Goal: Navigation & Orientation: Find specific page/section

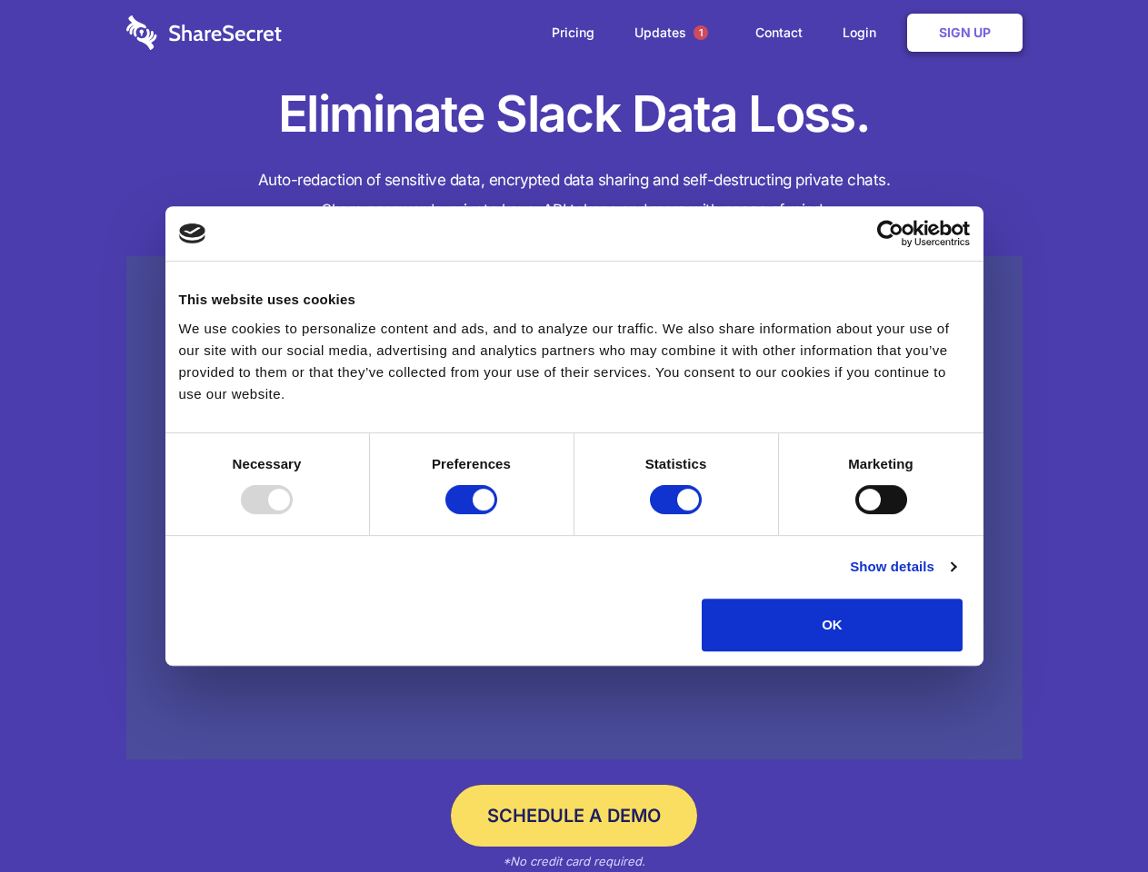
click at [293, 514] on div at bounding box center [267, 499] width 52 height 29
click at [497, 514] on input "Preferences" at bounding box center [471, 499] width 52 height 29
checkbox input "false"
click at [678, 514] on input "Statistics" at bounding box center [676, 499] width 52 height 29
checkbox input "false"
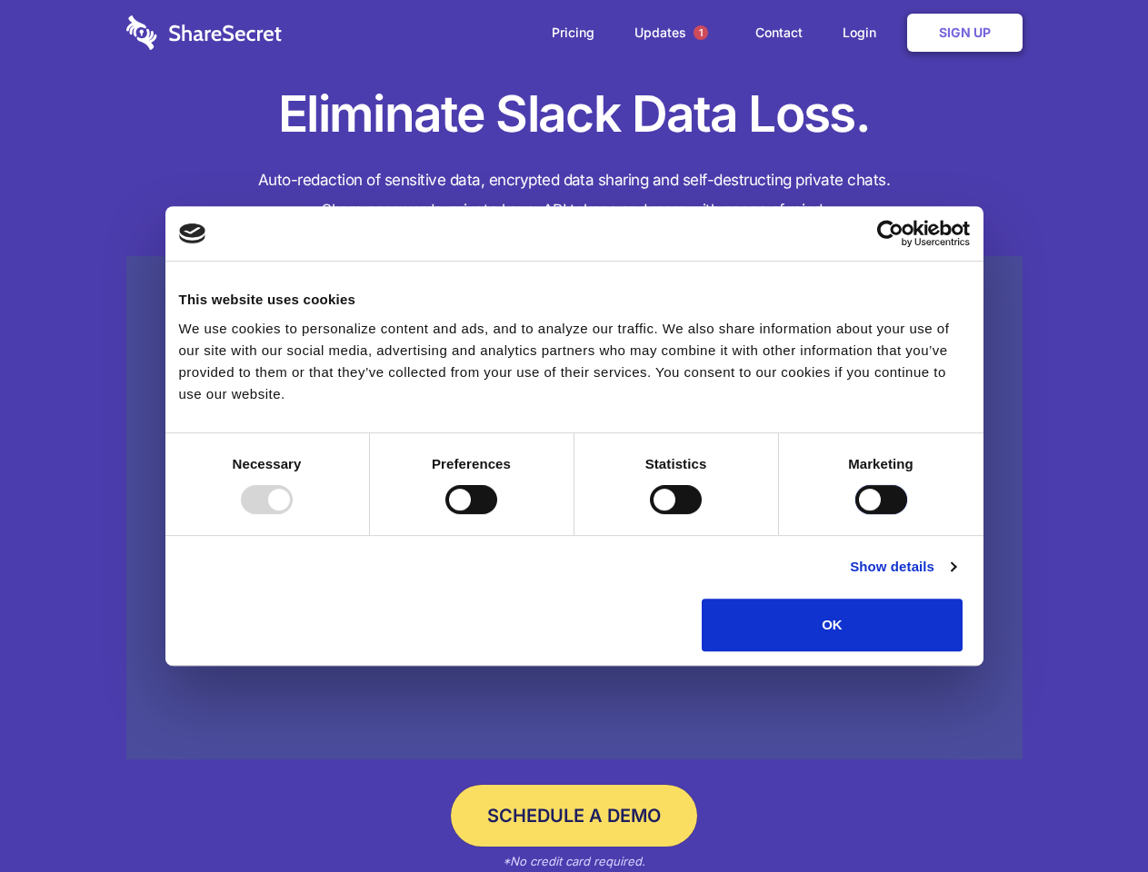
click at [855, 514] on input "Marketing" at bounding box center [881, 499] width 52 height 29
checkbox input "true"
click at [955, 578] on link "Show details" at bounding box center [902, 567] width 105 height 22
click at [0, 0] on li "Necessary 7 Necessary cookies help make a website usable by enabling basic func…" at bounding box center [0, 0] width 0 height 0
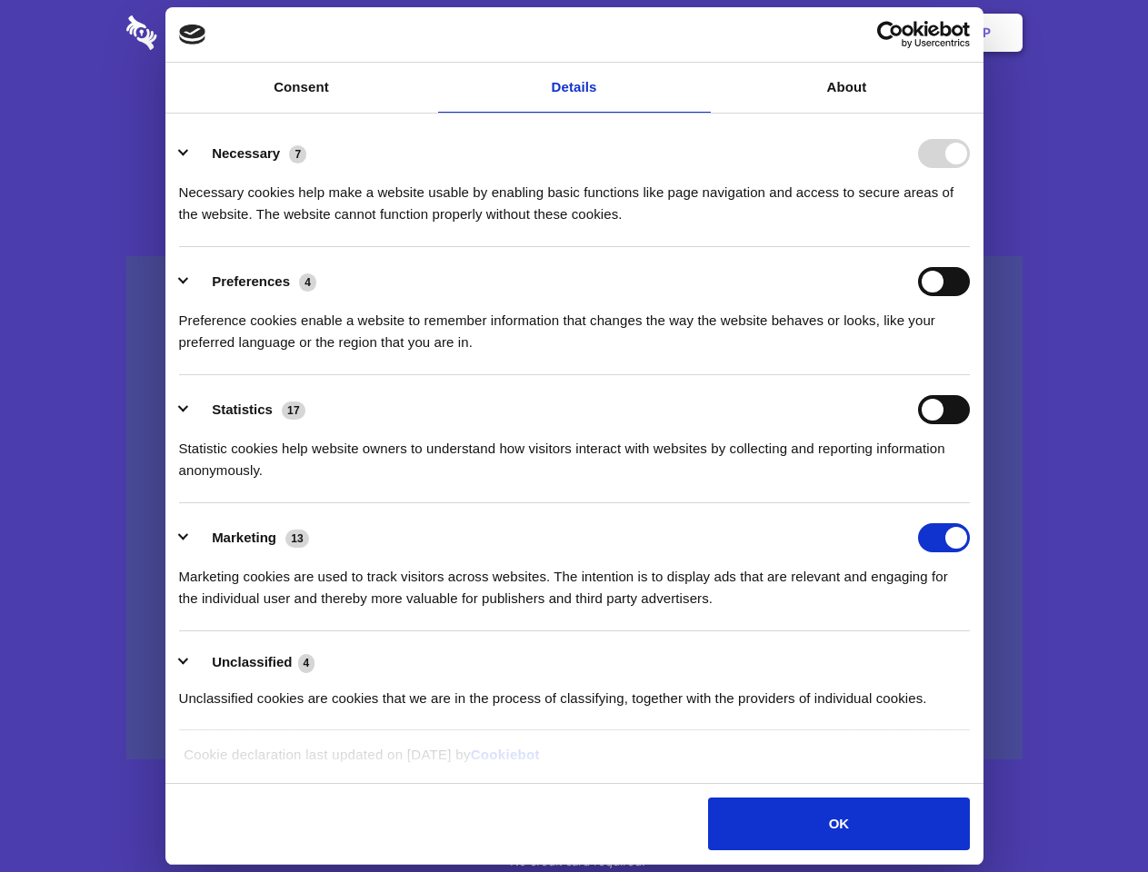
click at [700, 33] on span "1" at bounding box center [700, 32] width 15 height 15
